Goal: Information Seeking & Learning: Learn about a topic

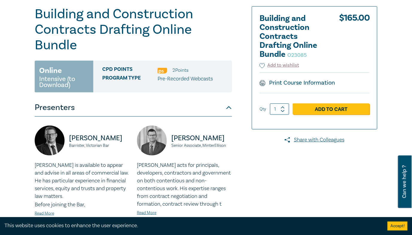
scroll to position [72, 0]
click at [301, 56] on small "O23085" at bounding box center [297, 55] width 19 height 7
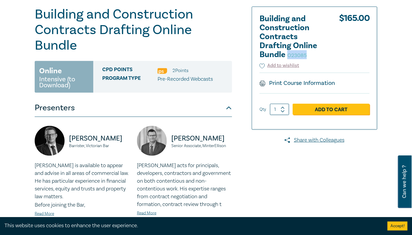
click at [301, 56] on small "O23085" at bounding box center [297, 55] width 19 height 7
copy small "O23085"
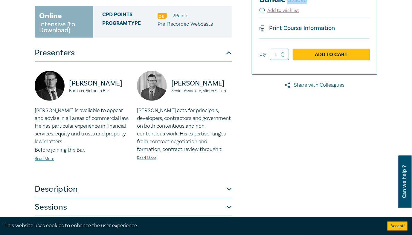
scroll to position [168, 0]
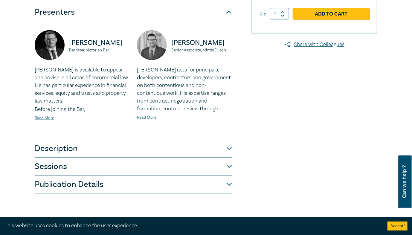
click at [97, 181] on button "Publication Details" at bounding box center [133, 185] width 197 height 18
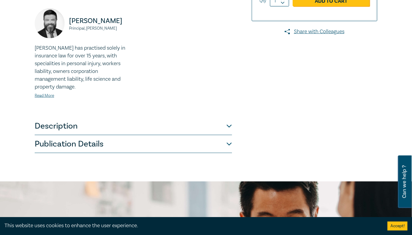
scroll to position [190, 0]
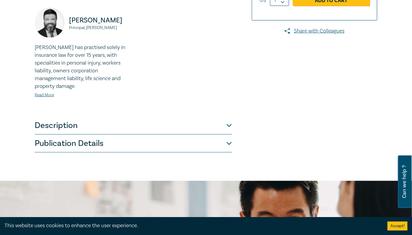
click at [123, 135] on button "Publication Details" at bounding box center [133, 144] width 197 height 18
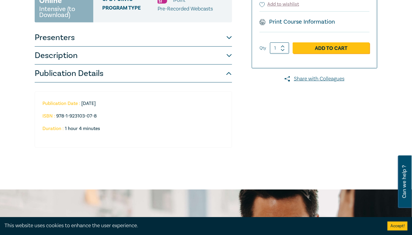
scroll to position [118, 0]
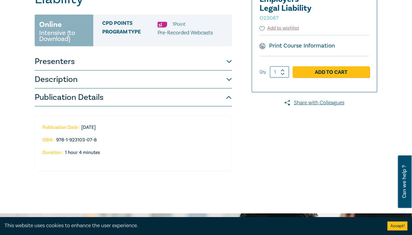
click at [276, 18] on small "O23087" at bounding box center [269, 18] width 19 height 7
copy small "O23087"
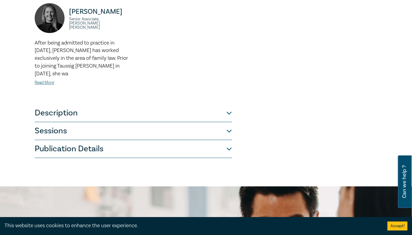
click at [127, 142] on button "Publication Details" at bounding box center [133, 149] width 197 height 18
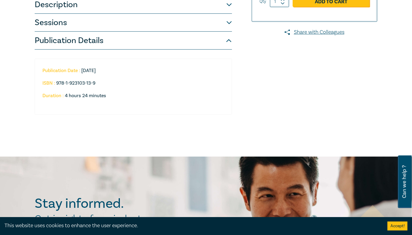
scroll to position [173, 0]
